Goal: Task Accomplishment & Management: Manage account settings

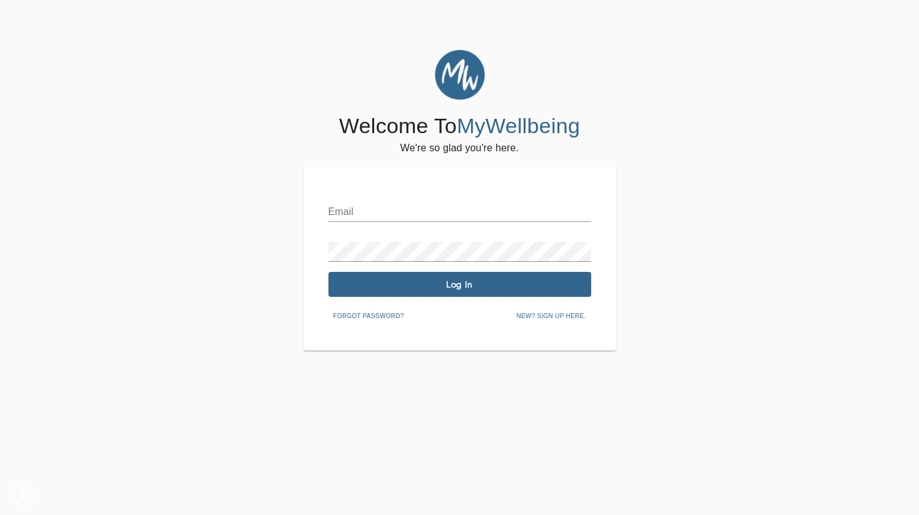
click at [430, 195] on div "Email" at bounding box center [459, 207] width 263 height 30
click at [430, 213] on input "text" at bounding box center [459, 212] width 263 height 20
type input "[PERSON_NAME][EMAIL_ADDRESS][DOMAIN_NAME]"
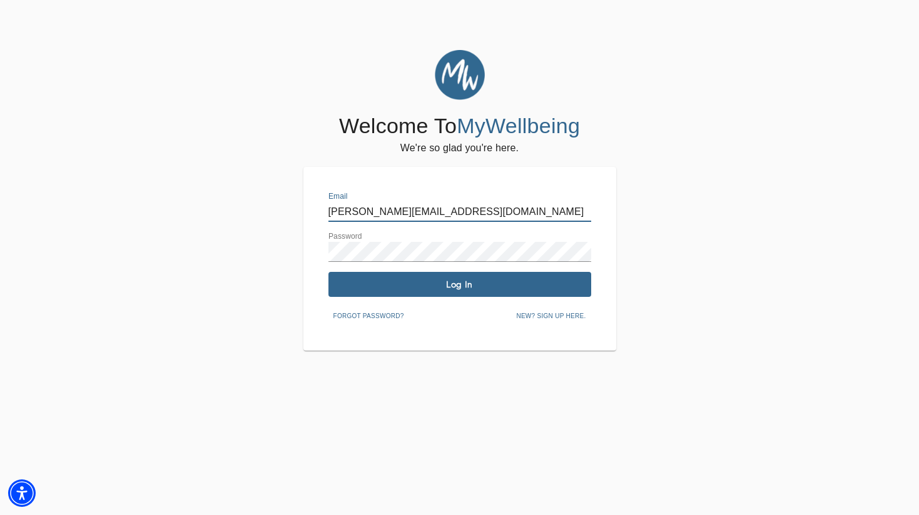
click at [478, 289] on span "Log In" at bounding box center [459, 285] width 253 height 12
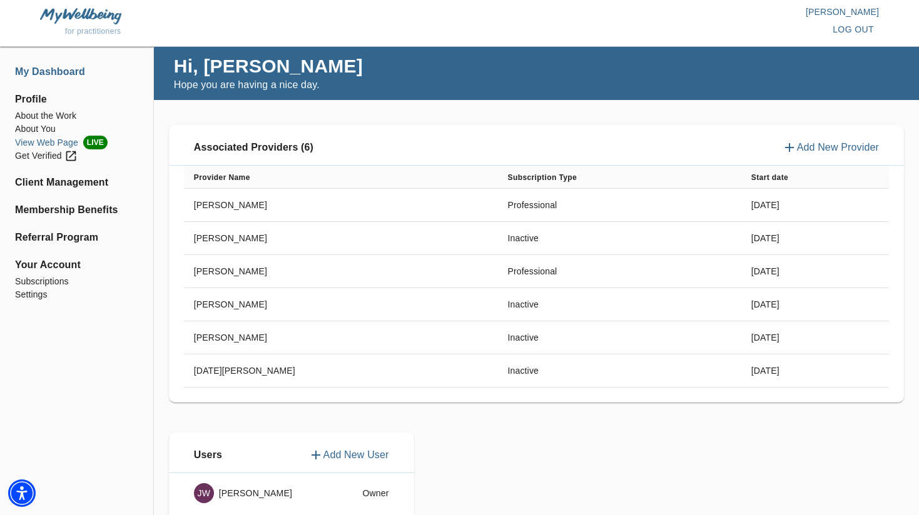
click at [39, 144] on li "View Web Page LIVE" at bounding box center [76, 143] width 123 height 14
click at [66, 278] on li "Subscriptions" at bounding box center [76, 281] width 123 height 13
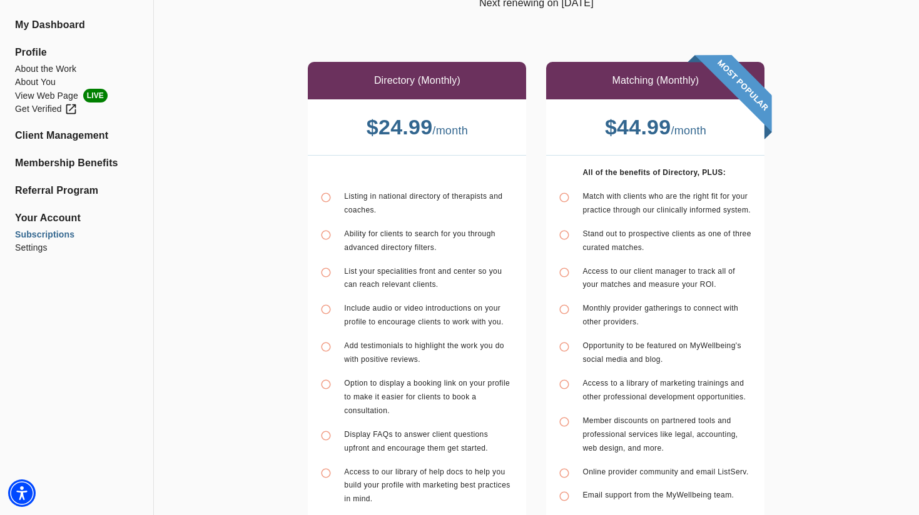
scroll to position [1, 0]
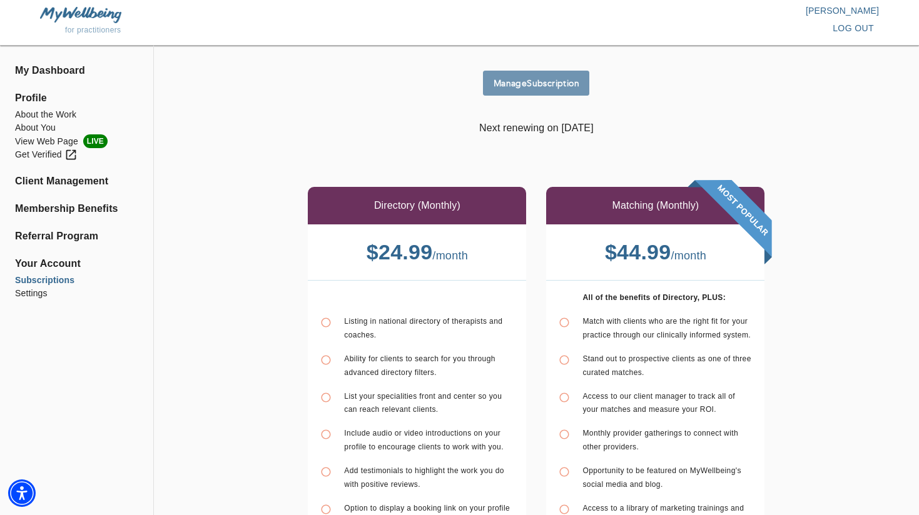
click at [539, 78] on span "Manage Subscription" at bounding box center [536, 84] width 96 height 12
